Goal: Task Accomplishment & Management: Manage account settings

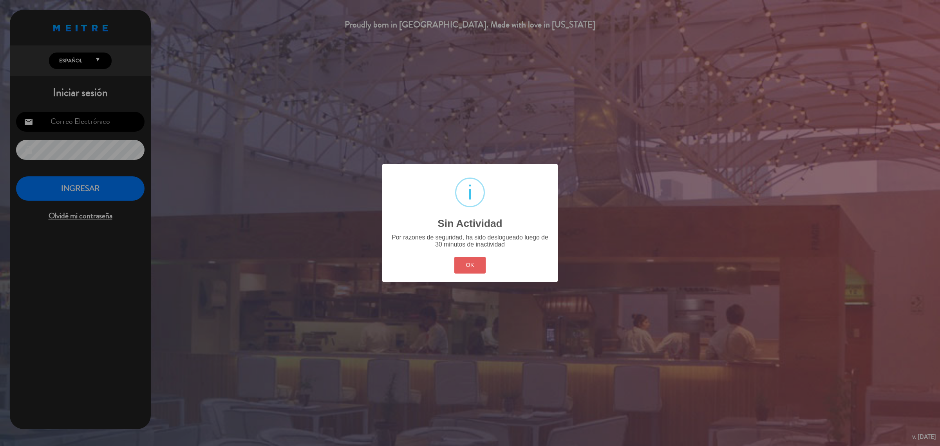
type input "[EMAIL_ADDRESS][DOMAIN_NAME]"
click at [461, 265] on button "OK" at bounding box center [470, 265] width 32 height 17
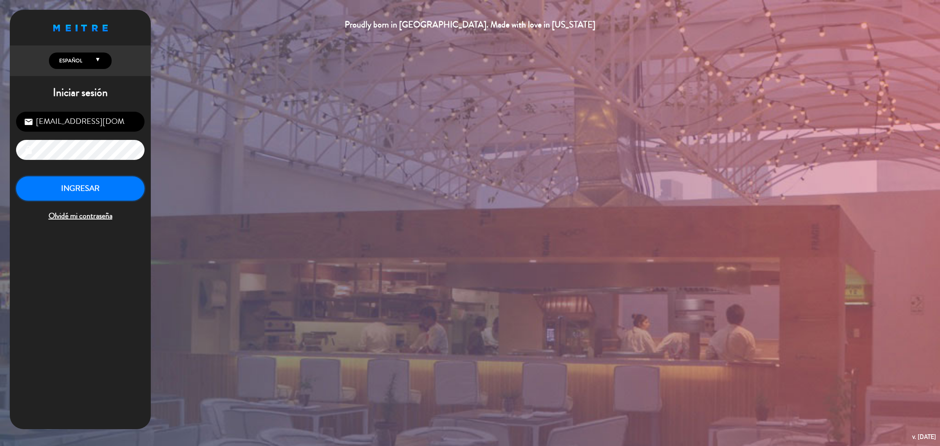
click at [107, 188] on button "INGRESAR" at bounding box center [80, 188] width 128 height 25
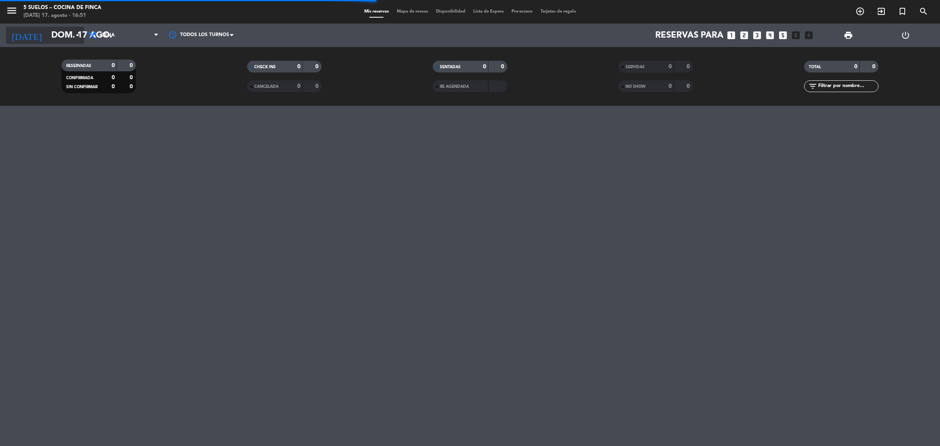
click at [47, 37] on input "dom. 17 ago." at bounding box center [101, 36] width 109 height 18
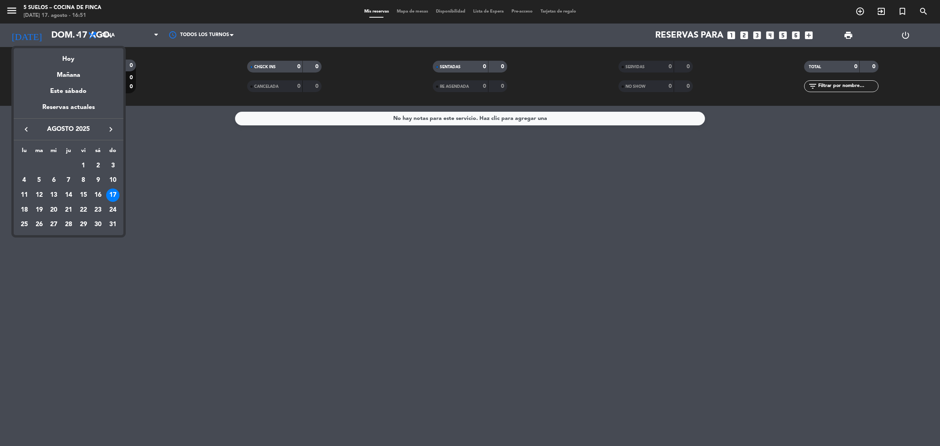
click at [26, 209] on div "18" at bounding box center [24, 209] width 13 height 13
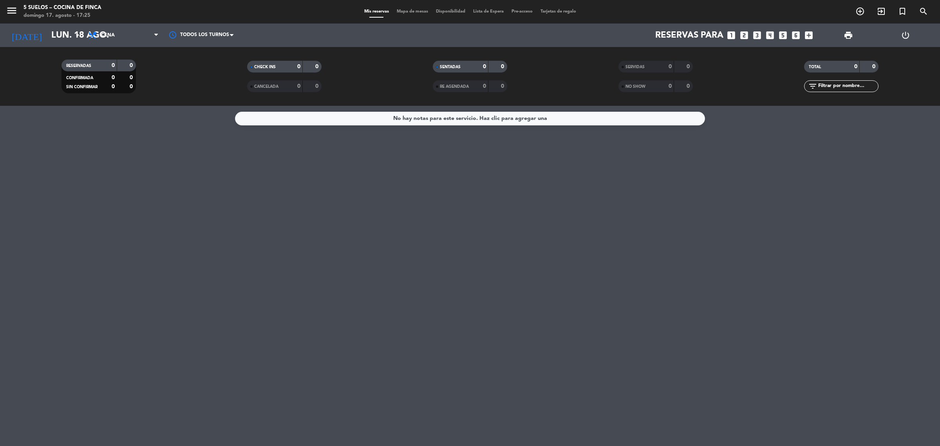
click at [18, 4] on span "menu" at bounding box center [15, 12] width 18 height 18
click at [10, 12] on icon "menu" at bounding box center [12, 11] width 12 height 12
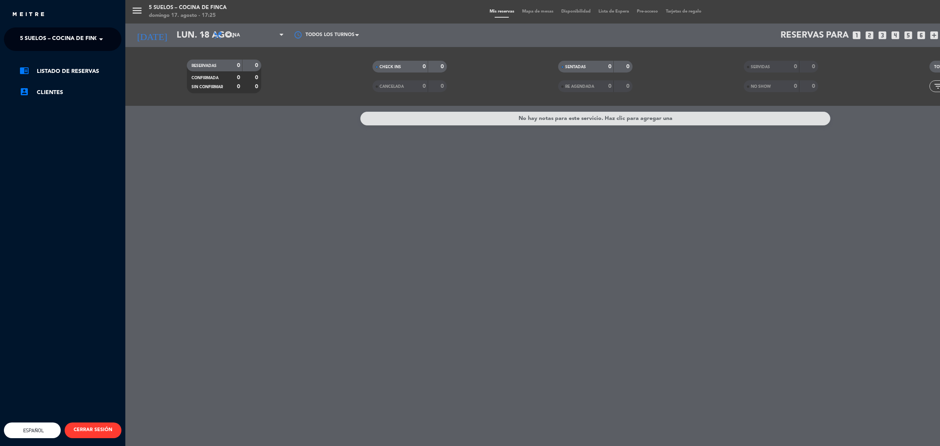
click at [94, 40] on span "5 SUELOS – COCINA DE FINCA" at bounding box center [61, 39] width 82 height 16
click at [93, 68] on div "FINCA VICTORIA – TURISMO" at bounding box center [62, 72] width 117 height 12
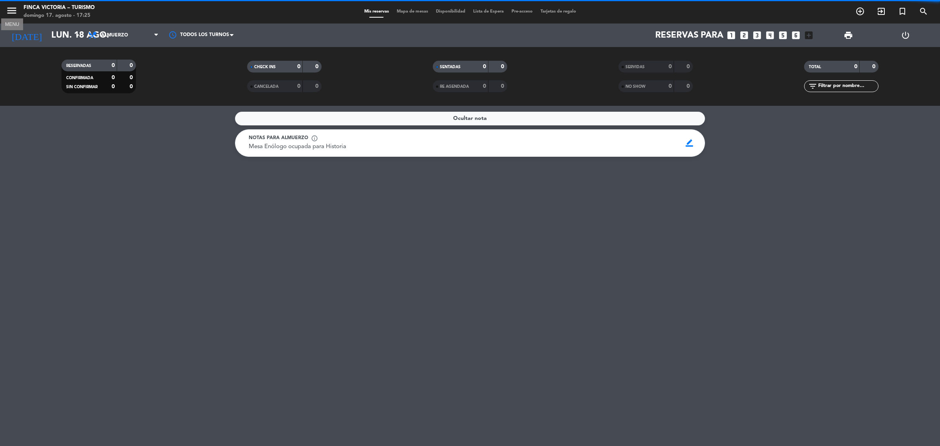
click at [8, 11] on icon "menu" at bounding box center [12, 11] width 12 height 12
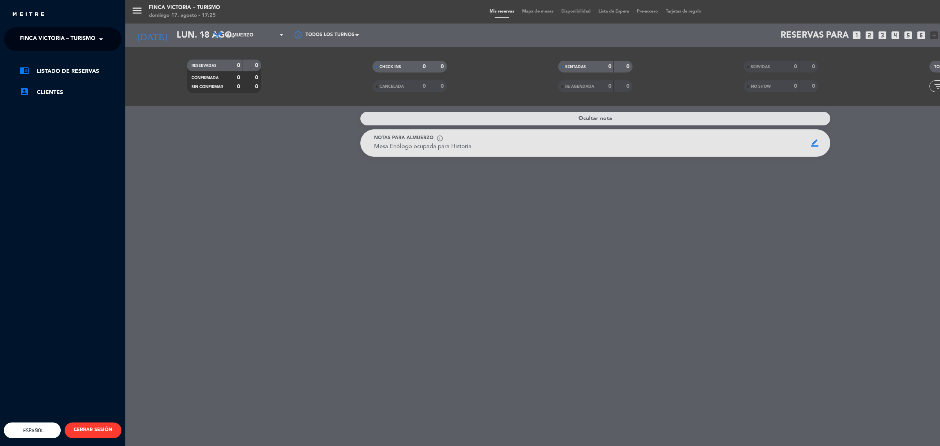
click at [52, 38] on span "FINCA VICTORIA – TURISMO" at bounding box center [58, 39] width 76 height 16
click at [54, 63] on span "5 SUELOS – COCINA DE FINCA" at bounding box center [49, 60] width 82 height 9
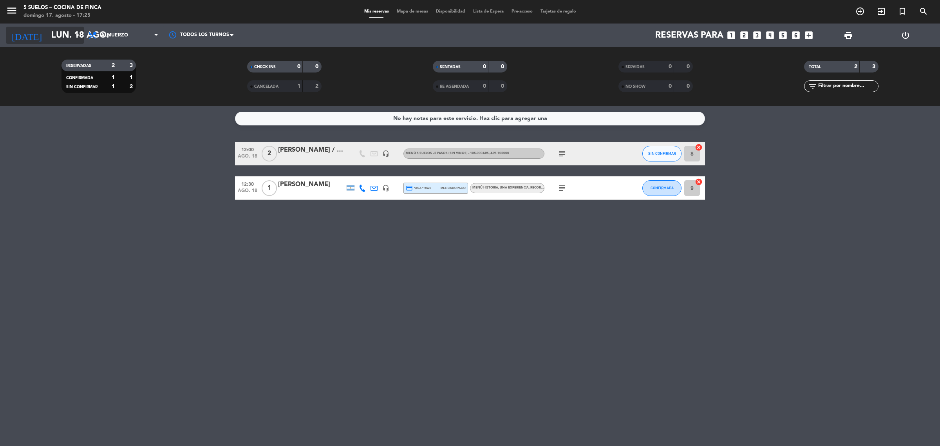
click at [55, 36] on input "lun. 18 ago." at bounding box center [101, 36] width 109 height 18
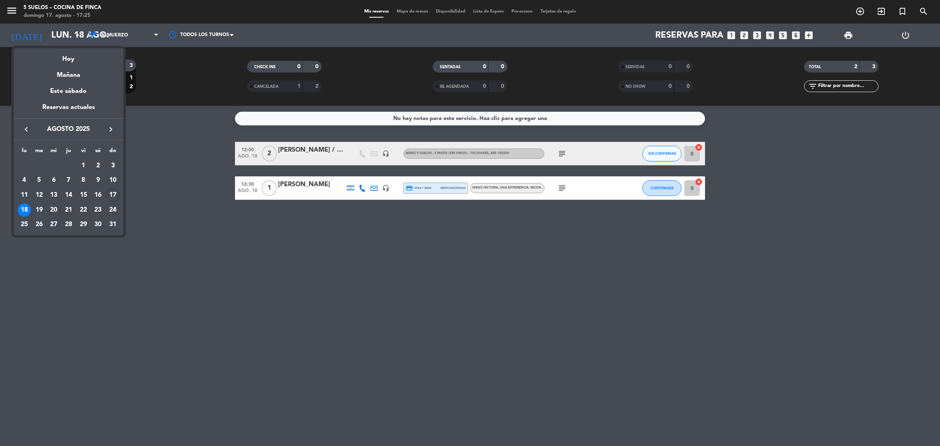
click at [71, 57] on div "Hoy" at bounding box center [69, 56] width 110 height 16
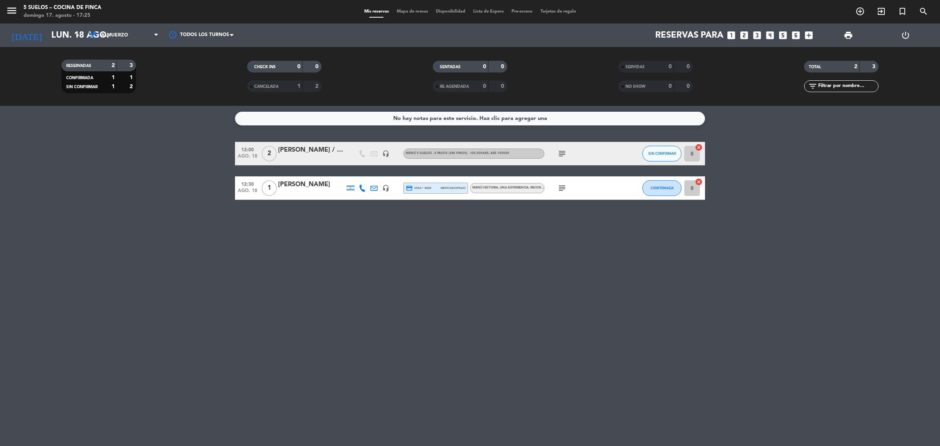
type input "dom. 17 ago."
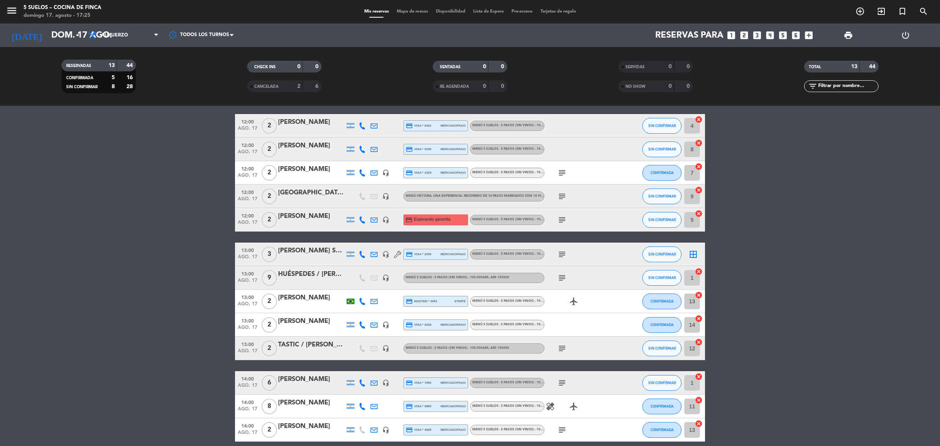
scroll to position [13, 0]
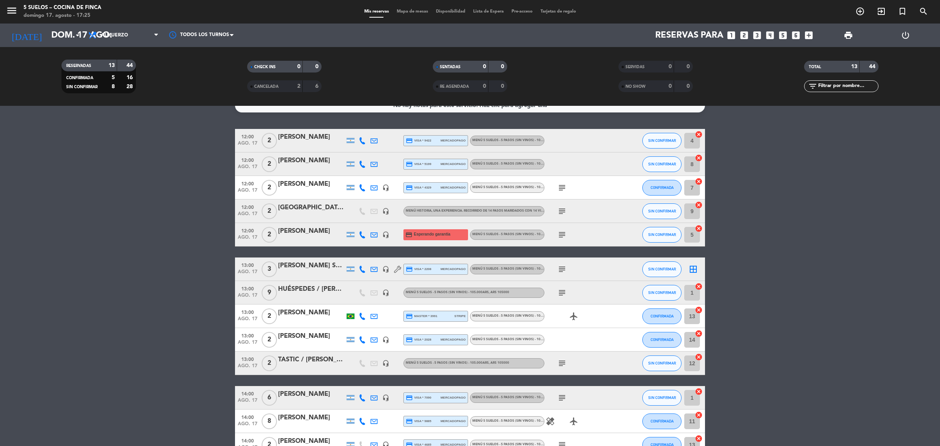
click at [313, 214] on div at bounding box center [311, 216] width 67 height 6
